Goal: Information Seeking & Learning: Learn about a topic

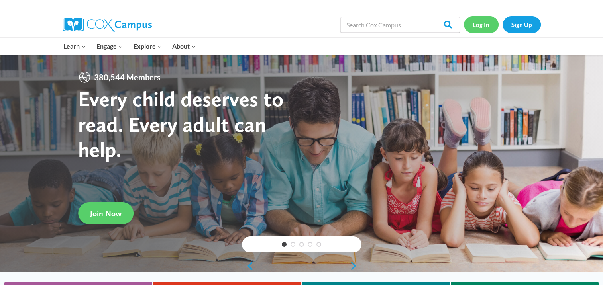
drag, startPoint x: 0, startPoint y: 0, endPoint x: 484, endPoint y: 20, distance: 484.7
click at [484, 20] on link "Log In" at bounding box center [481, 24] width 35 height 16
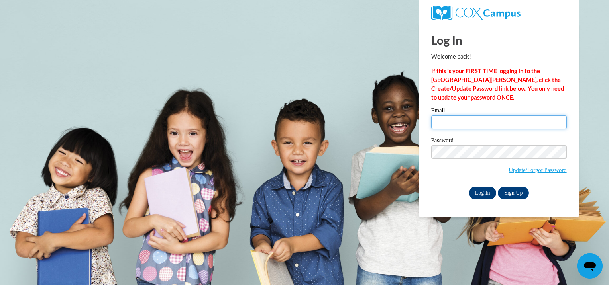
type input "jessica.williams@kfallsymca.org"
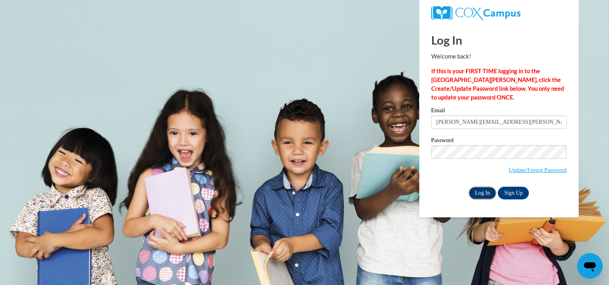
click at [481, 197] on input "Log In" at bounding box center [483, 193] width 28 height 13
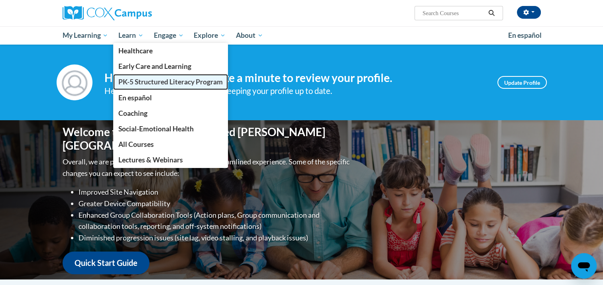
click at [143, 81] on span "PK-5 Structured Literacy Program" at bounding box center [170, 82] width 104 height 8
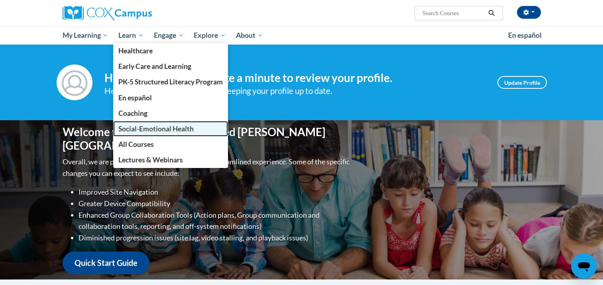
click at [136, 129] on span "Social-Emotional Health" at bounding box center [155, 129] width 75 height 8
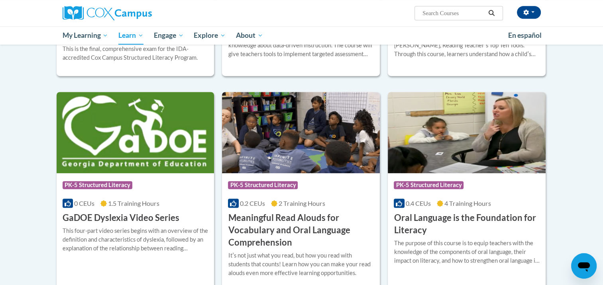
scroll to position [470, 0]
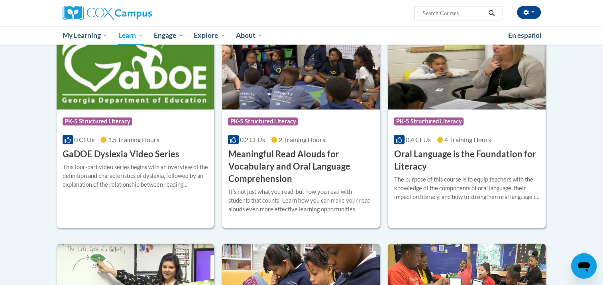
click at [437, 168] on h3 "Oral Language is the Foundation for Literacy" at bounding box center [467, 160] width 146 height 25
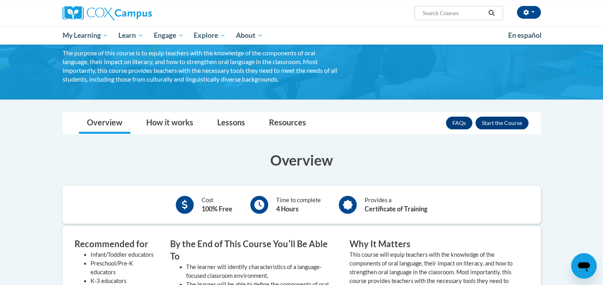
scroll to position [56, 0]
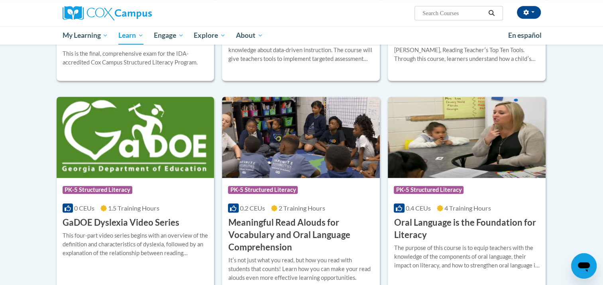
scroll to position [429, 0]
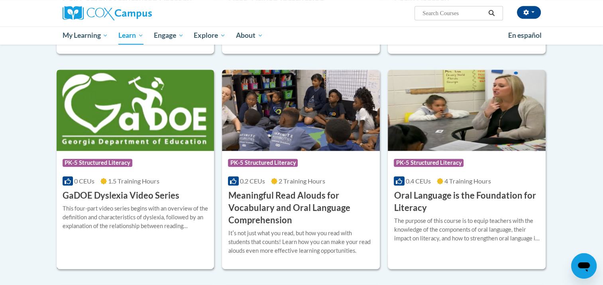
click at [148, 126] on img at bounding box center [136, 110] width 158 height 81
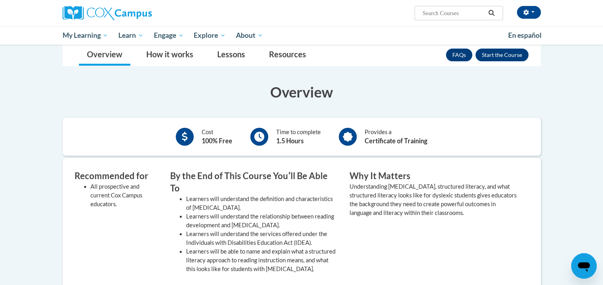
scroll to position [40, 0]
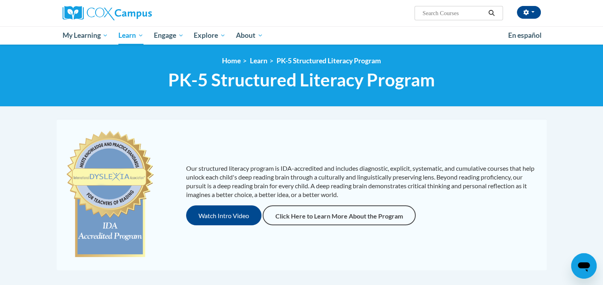
scroll to position [255, 0]
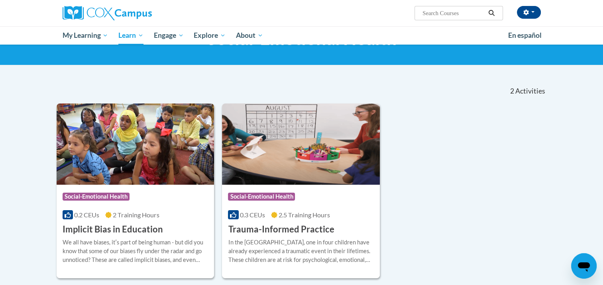
scroll to position [80, 0]
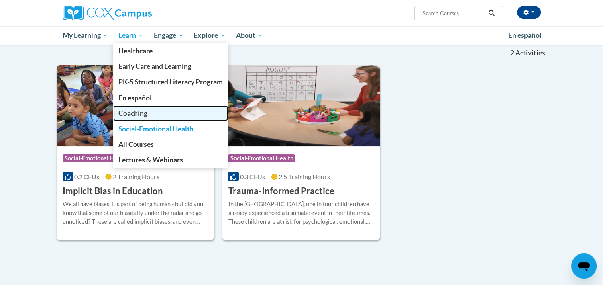
click at [134, 116] on span "Coaching" at bounding box center [132, 113] width 29 height 8
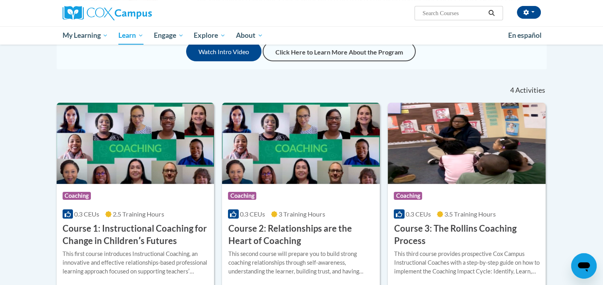
scroll to position [159, 0]
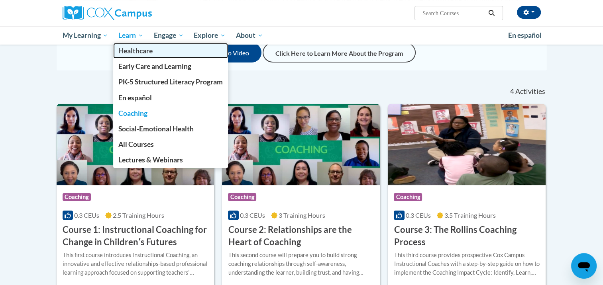
click at [132, 50] on span "Healthcare" at bounding box center [135, 51] width 34 height 8
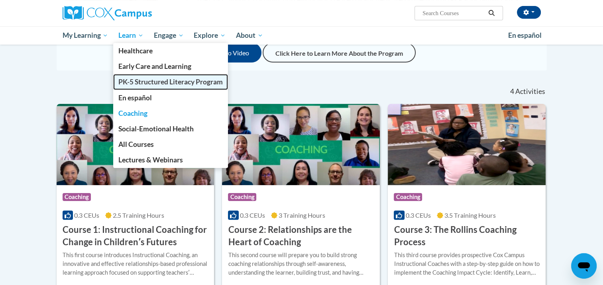
click at [136, 81] on span "PK-5 Structured Literacy Program" at bounding box center [170, 82] width 104 height 8
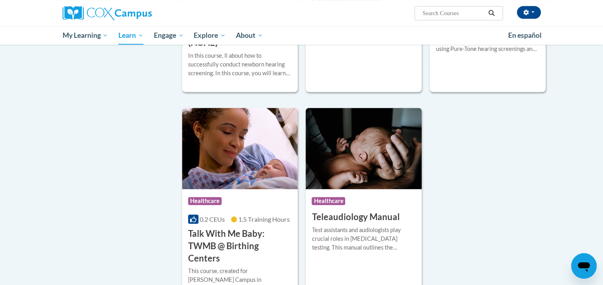
scroll to position [518, 0]
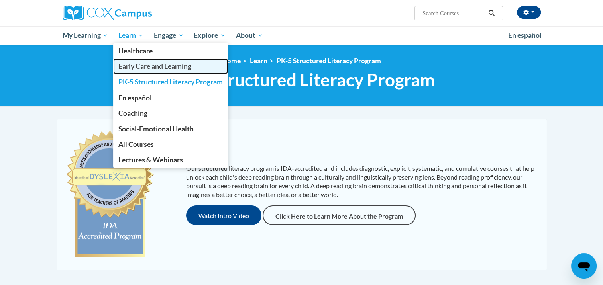
click at [141, 69] on span "Early Care and Learning" at bounding box center [154, 66] width 73 height 8
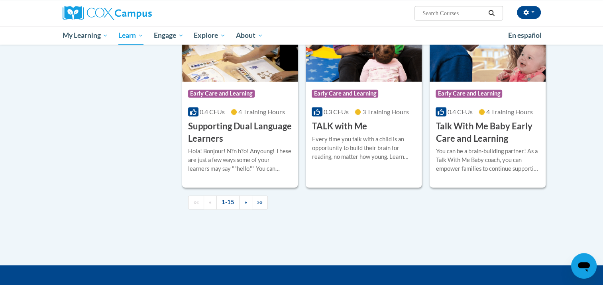
scroll to position [1116, 0]
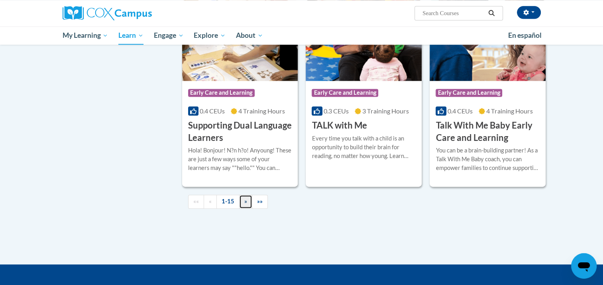
click at [245, 205] on span "»" at bounding box center [245, 201] width 3 height 7
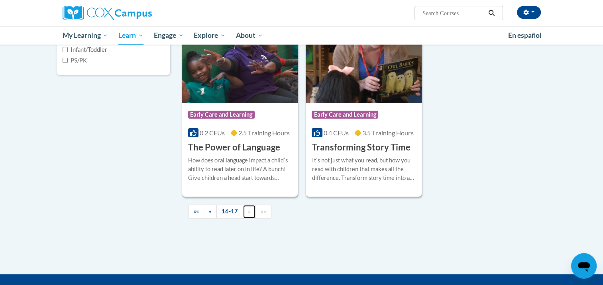
scroll to position [191, 0]
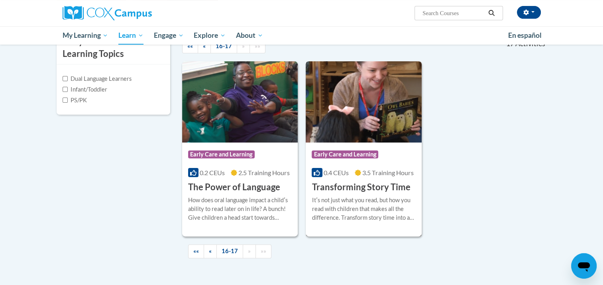
click at [359, 124] on img at bounding box center [364, 101] width 116 height 81
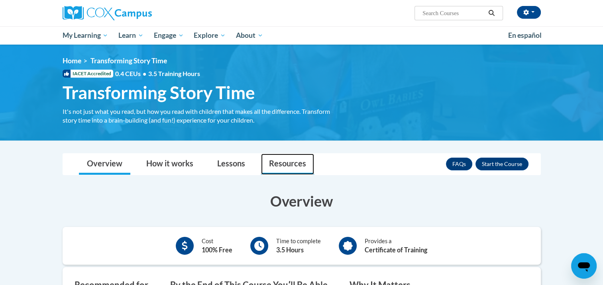
click at [301, 167] on link "Resources" at bounding box center [287, 164] width 53 height 21
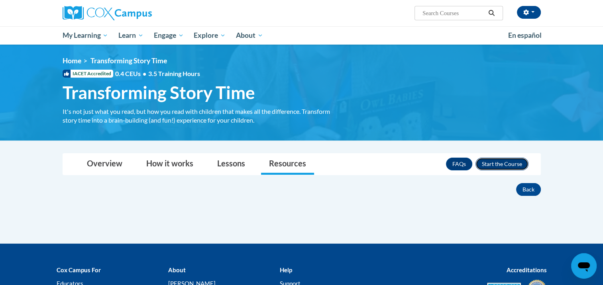
click at [498, 163] on button "Enroll" at bounding box center [502, 164] width 53 height 13
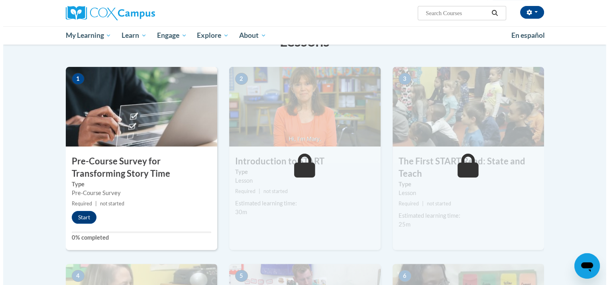
scroll to position [159, 0]
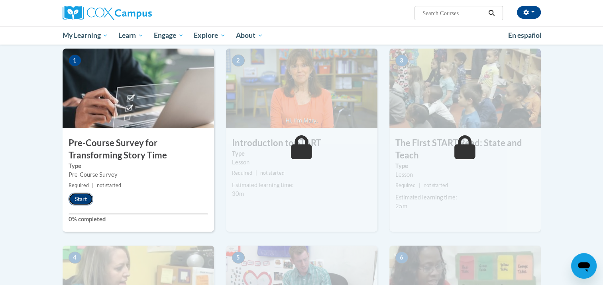
click at [77, 200] on button "Start" at bounding box center [81, 199] width 25 height 13
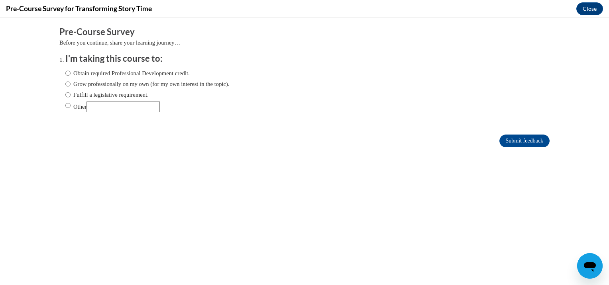
scroll to position [0, 0]
click at [65, 72] on input "Obtain required Professional Development credit." at bounding box center [67, 73] width 5 height 9
radio input "true"
click at [65, 83] on input "Grow professionally on my own (for my own interest in the topic)." at bounding box center [67, 84] width 5 height 9
radio input "true"
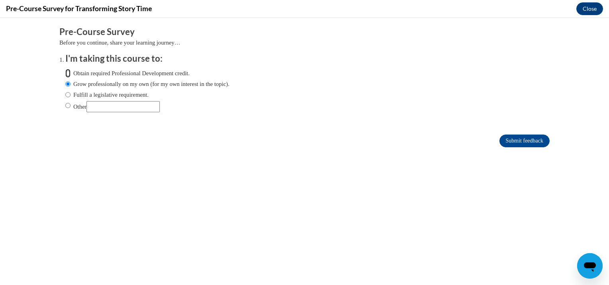
click at [65, 74] on input "Obtain required Professional Development credit." at bounding box center [67, 73] width 5 height 9
radio input "true"
click at [520, 141] on input "Submit feedback" at bounding box center [524, 141] width 50 height 13
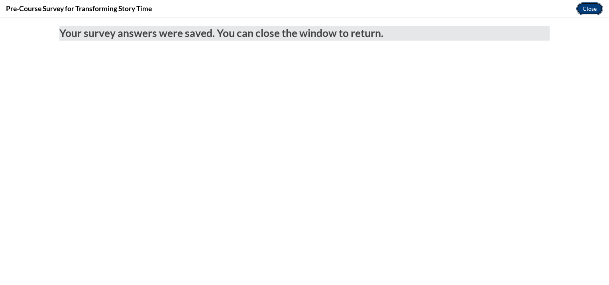
click at [584, 8] on button "Close" at bounding box center [589, 8] width 27 height 13
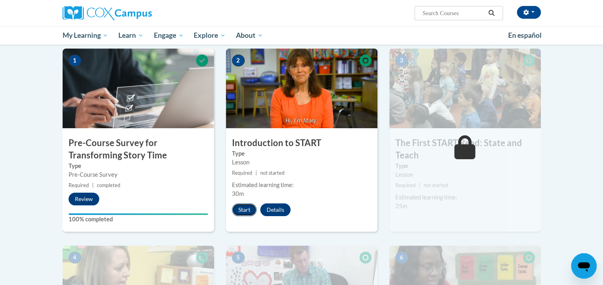
click at [247, 206] on button "Start" at bounding box center [244, 210] width 25 height 13
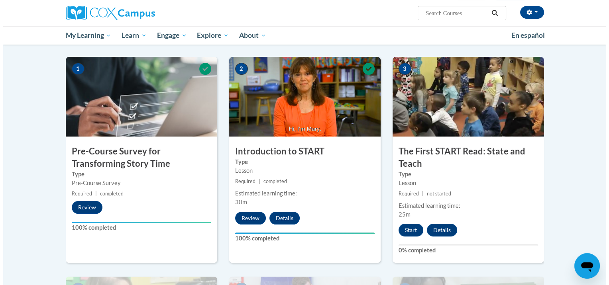
scroll to position [159, 0]
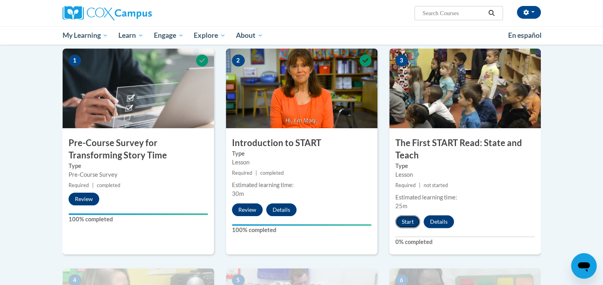
click at [401, 217] on button "Start" at bounding box center [407, 222] width 25 height 13
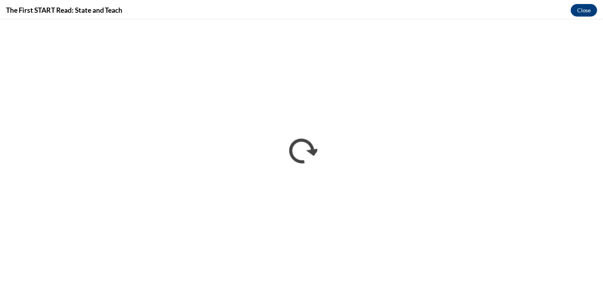
scroll to position [0, 0]
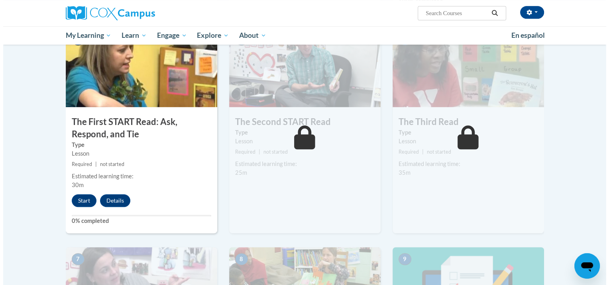
scroll to position [359, 0]
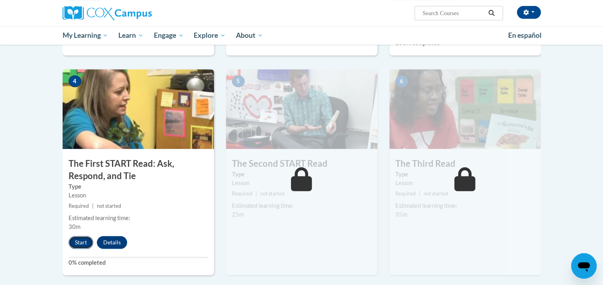
click at [86, 246] on button "Start" at bounding box center [81, 242] width 25 height 13
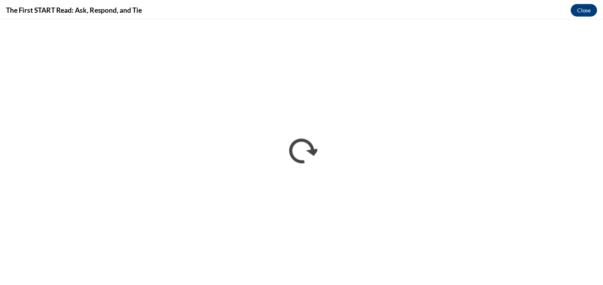
scroll to position [0, 0]
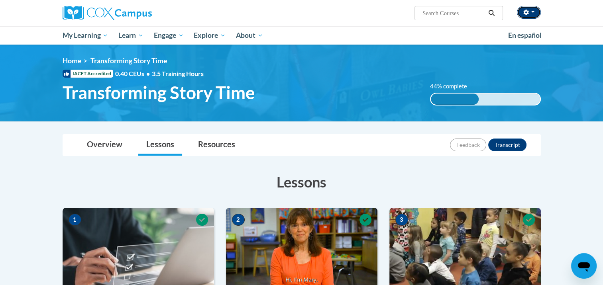
click at [526, 6] on button "button" at bounding box center [529, 12] width 24 height 13
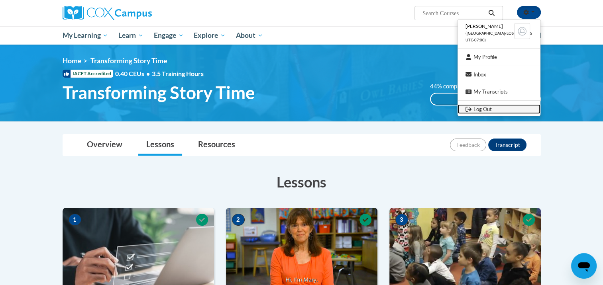
click at [487, 107] on link "Log Out" at bounding box center [499, 109] width 83 height 10
